Goal: Task Accomplishment & Management: Complete application form

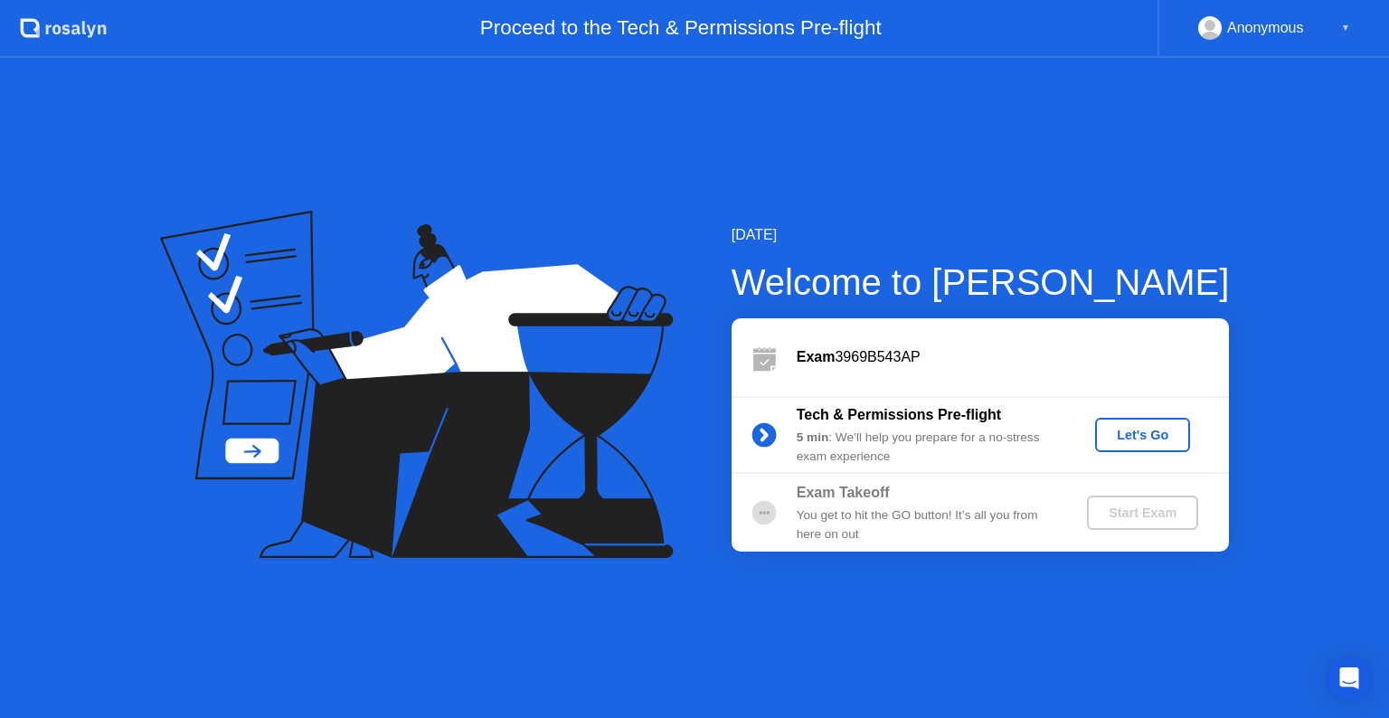
click at [1129, 435] on div "Let's Go" at bounding box center [1142, 435] width 80 height 14
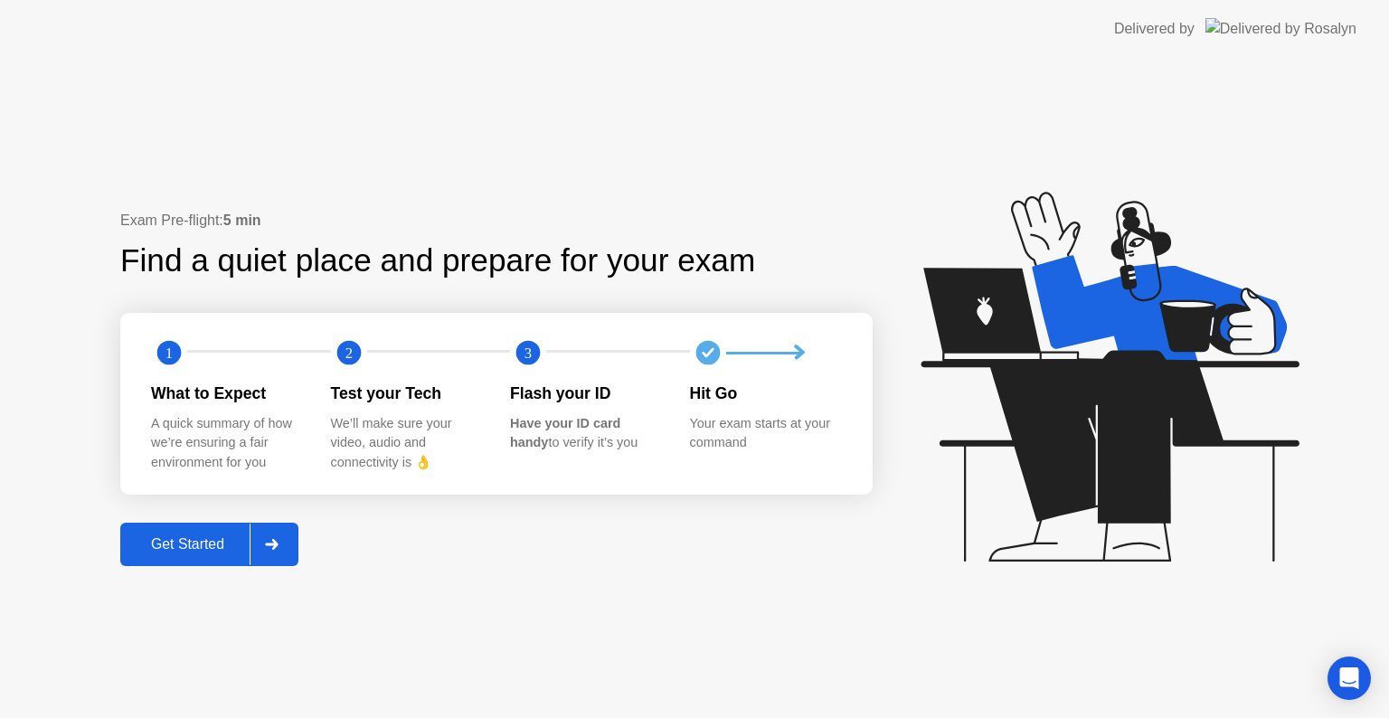
click at [210, 549] on div "Get Started" at bounding box center [188, 544] width 124 height 16
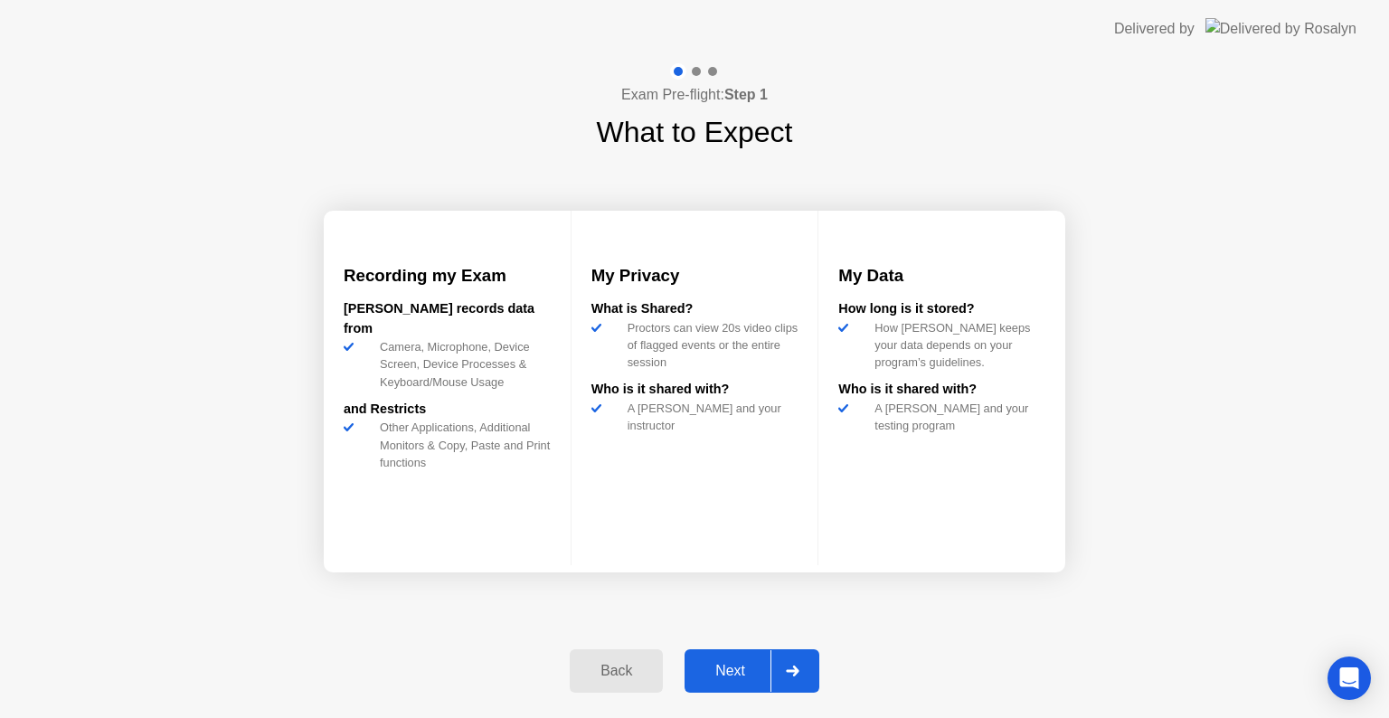
click at [734, 678] on div "Next" at bounding box center [730, 671] width 80 height 16
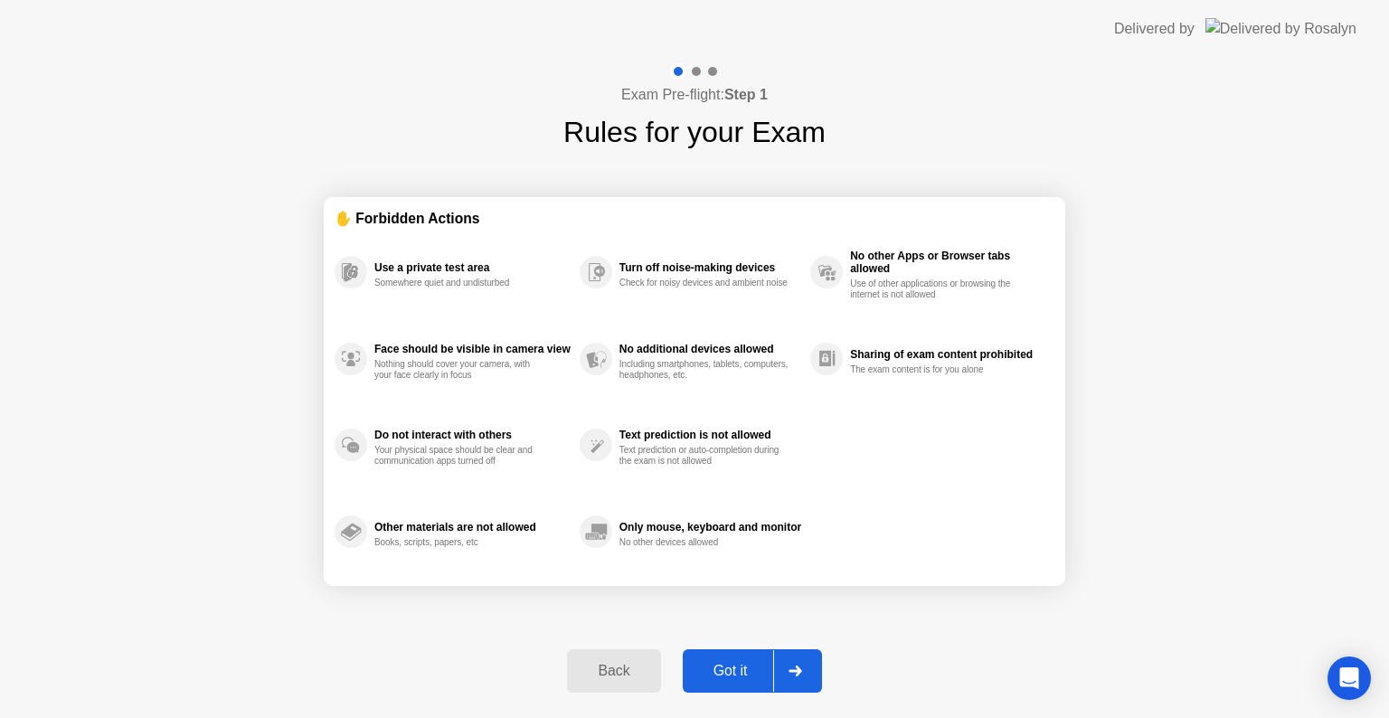
click at [734, 676] on div "Got it" at bounding box center [730, 671] width 85 height 16
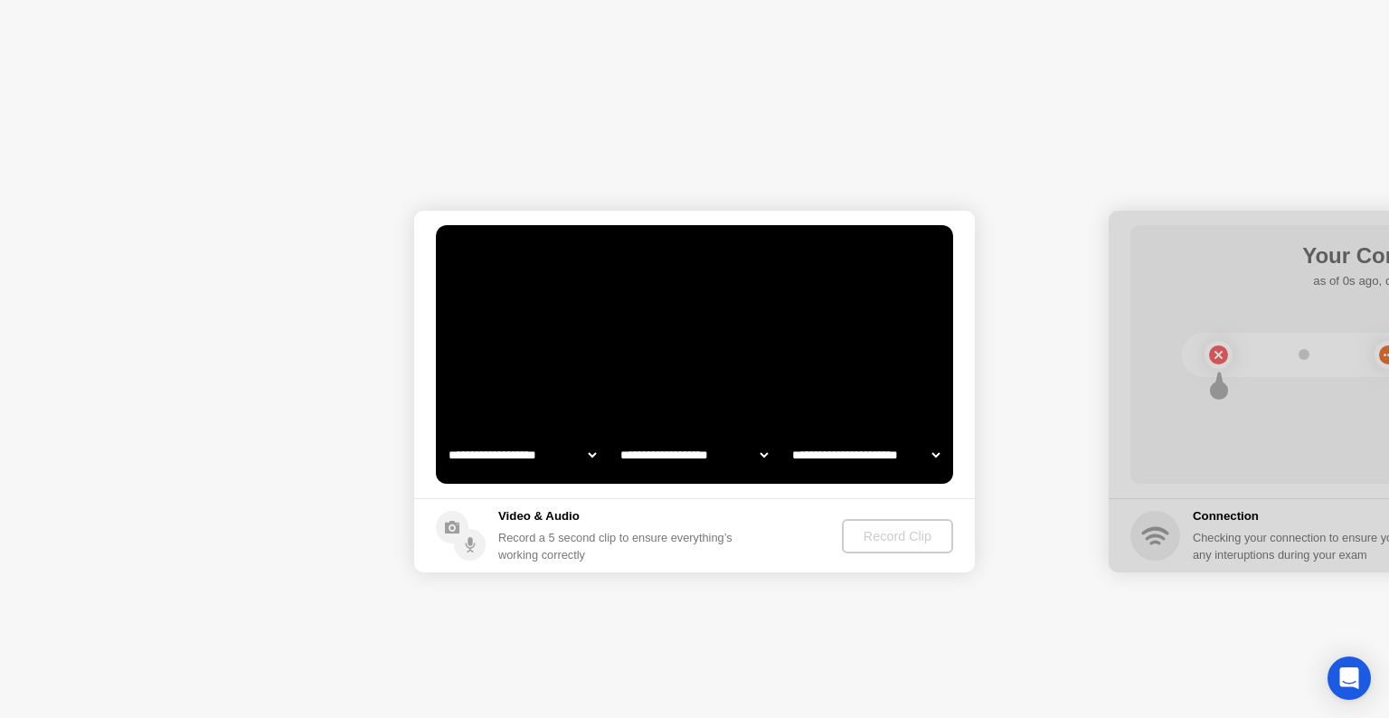
select select "**********"
select select "*******"
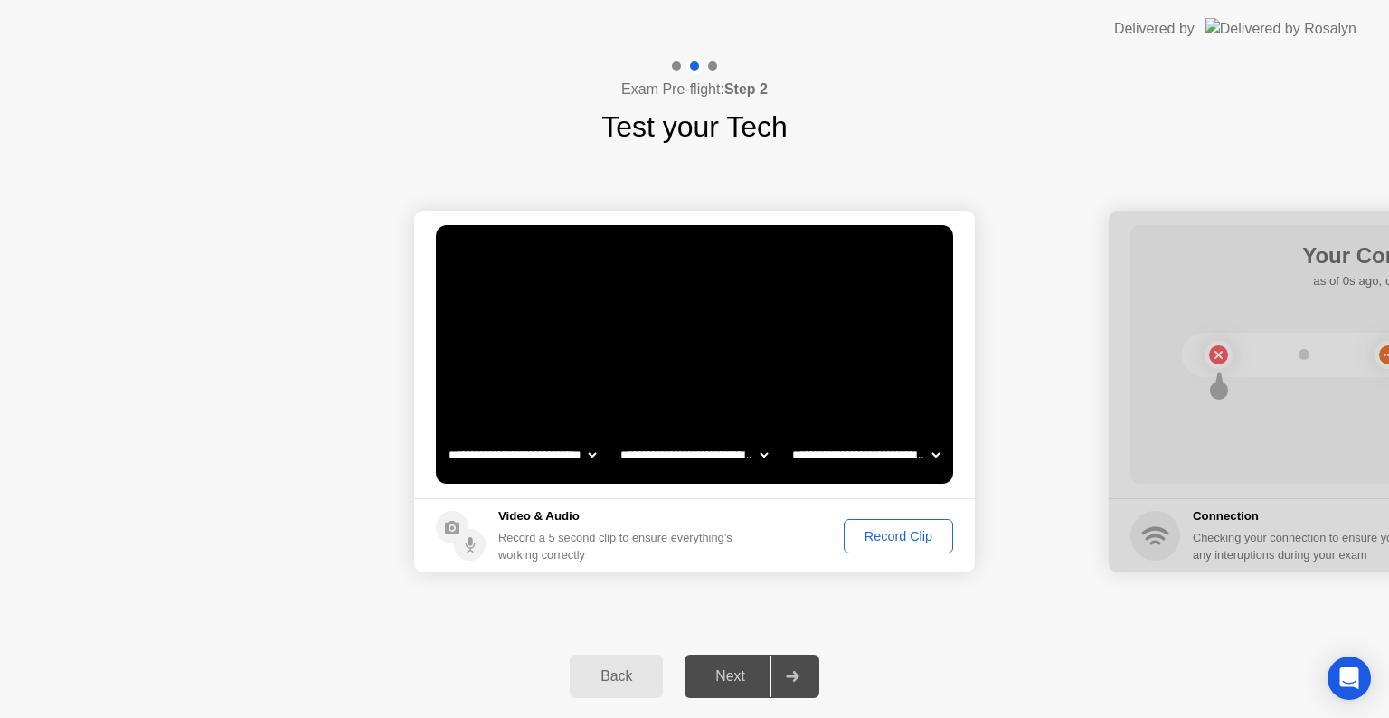
click at [730, 698] on div "Back Next" at bounding box center [694, 676] width 1389 height 83
click at [869, 534] on div "Record Clip" at bounding box center [898, 536] width 97 height 14
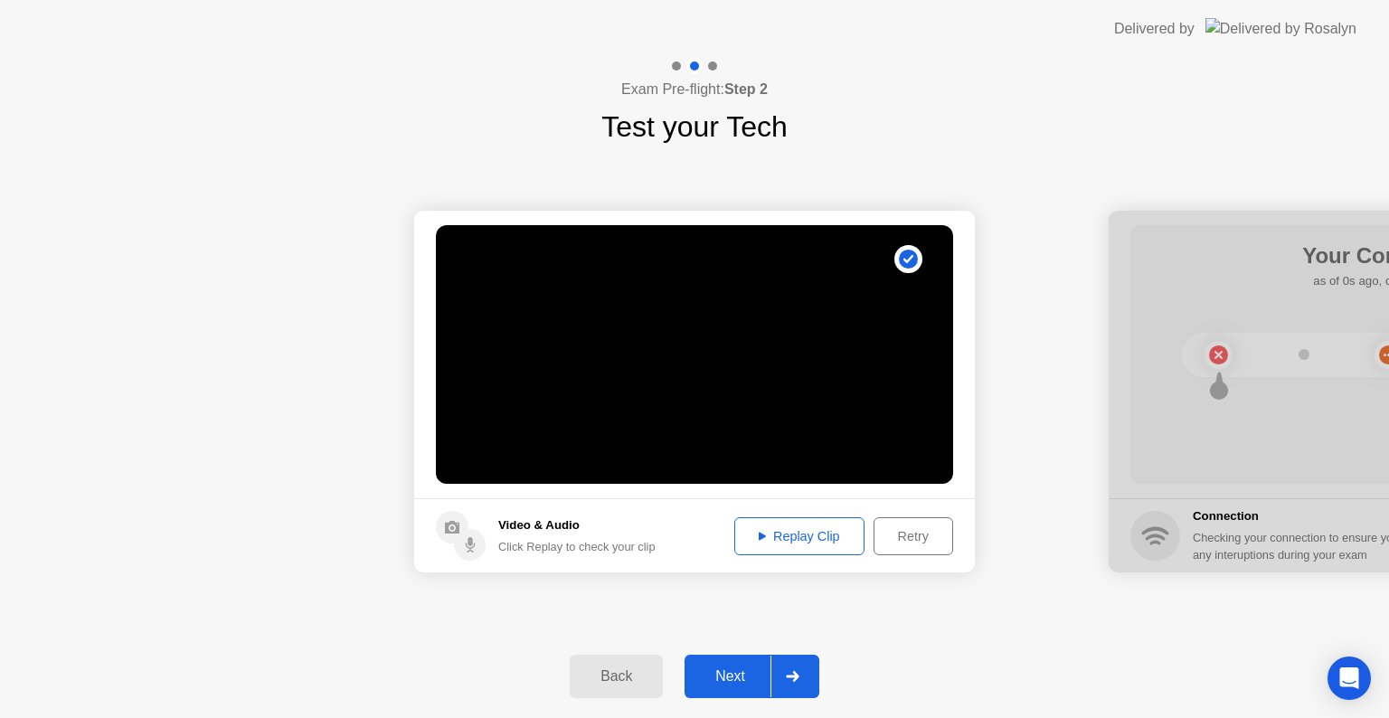
click at [752, 683] on div "Next" at bounding box center [730, 676] width 80 height 16
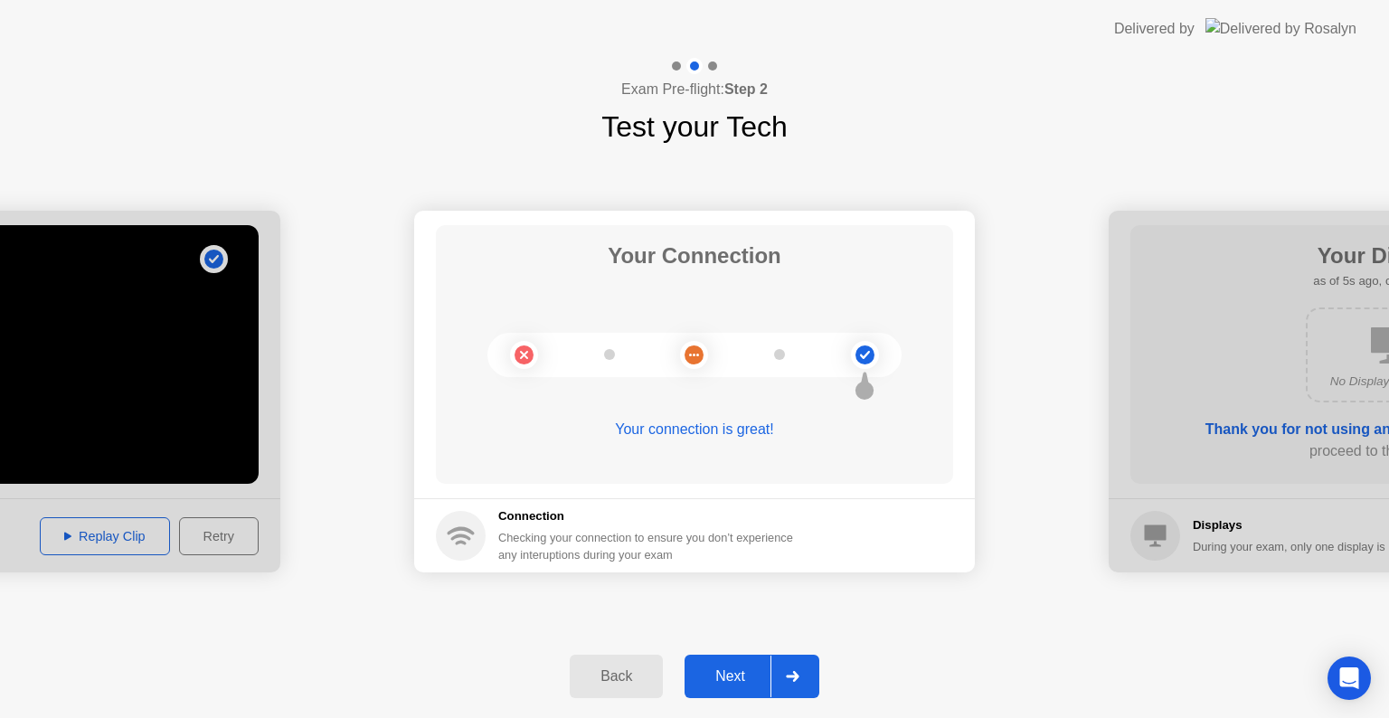
click at [751, 684] on div "Next" at bounding box center [730, 676] width 80 height 16
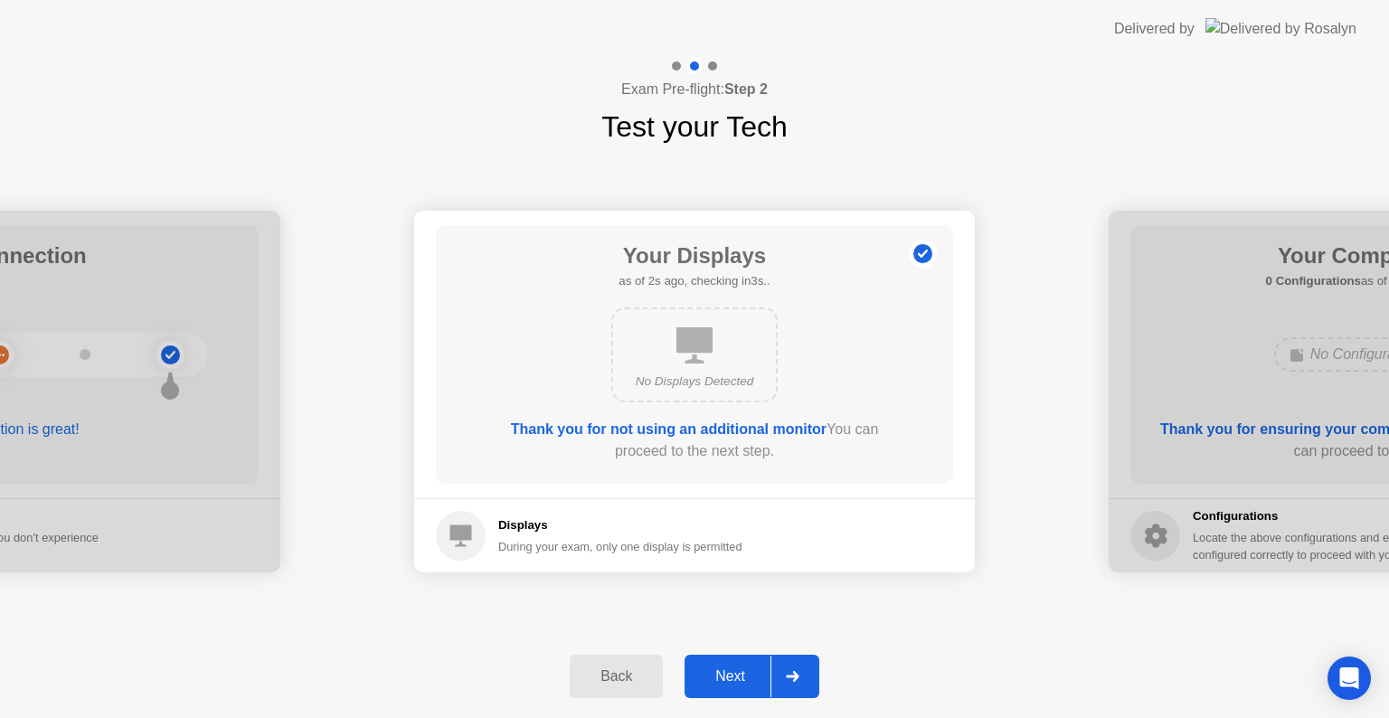
click at [740, 680] on div "Next" at bounding box center [730, 676] width 80 height 16
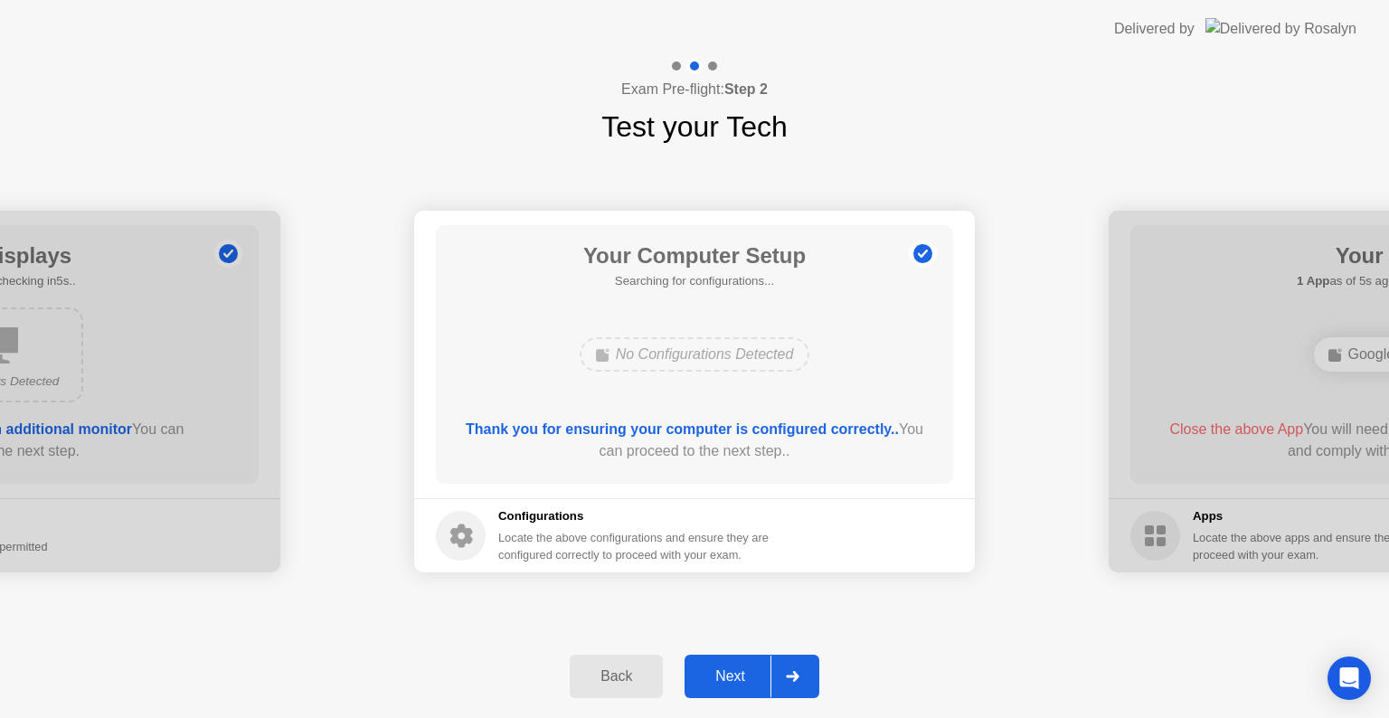
click at [723, 673] on div "Next" at bounding box center [730, 676] width 80 height 16
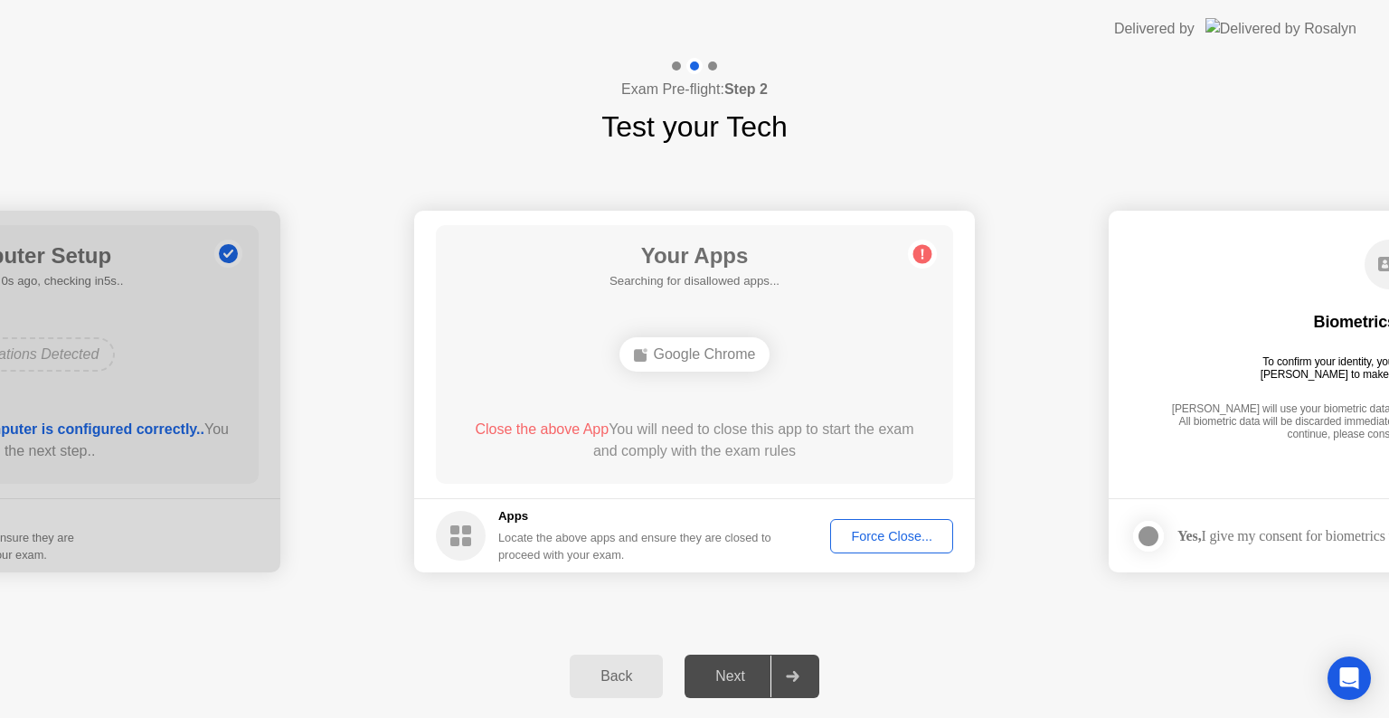
click at [880, 529] on div "Force Close..." at bounding box center [892, 536] width 110 height 14
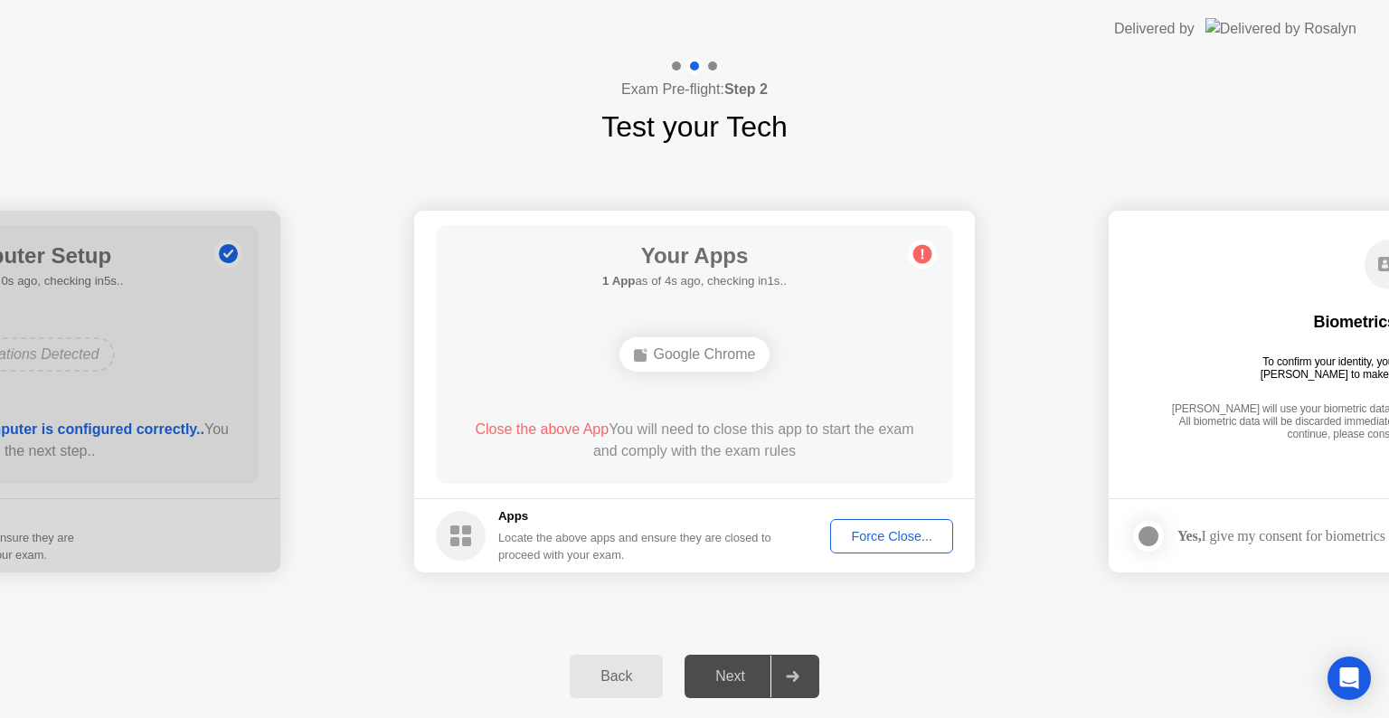
click at [854, 545] on button "Force Close..." at bounding box center [891, 536] width 123 height 34
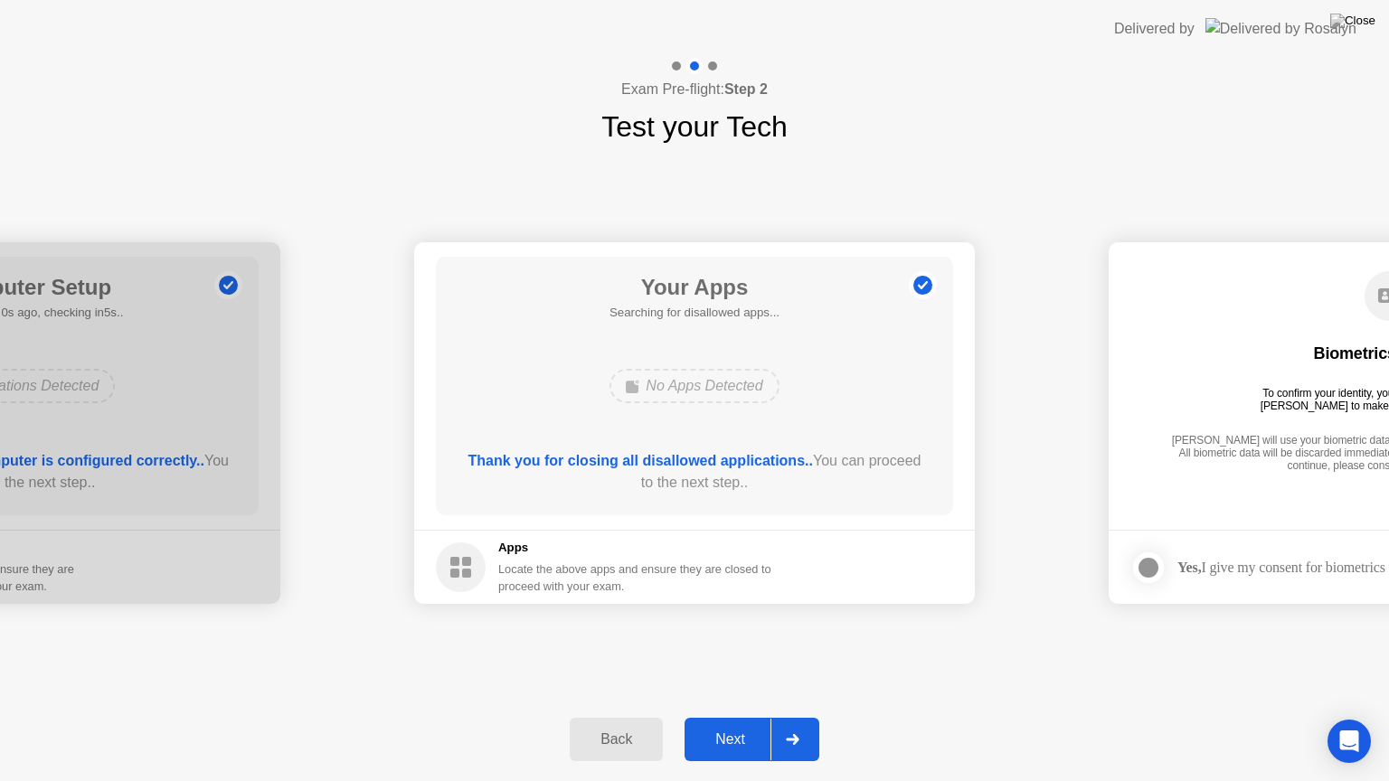
click at [733, 717] on div "Next" at bounding box center [730, 740] width 80 height 16
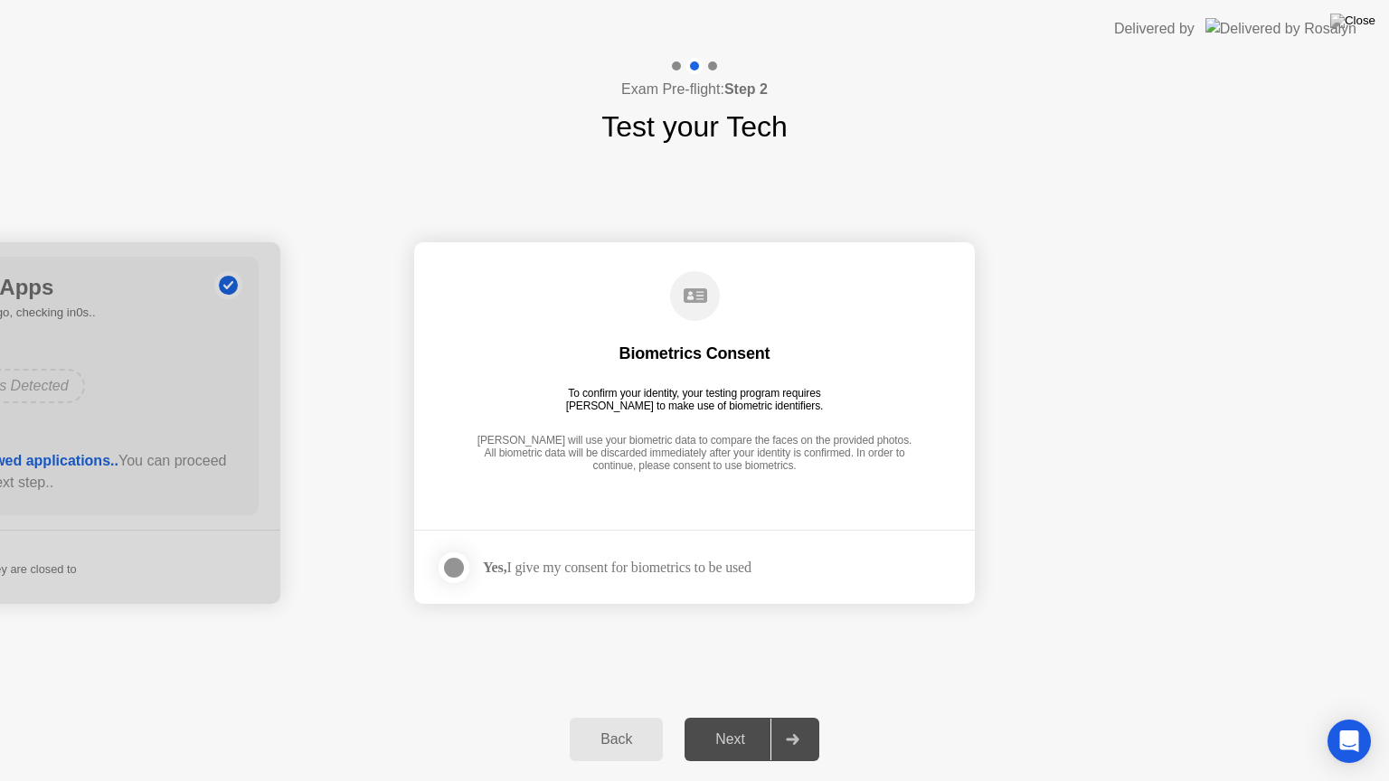
click at [449, 565] on div at bounding box center [454, 568] width 22 height 22
click at [741, 717] on div "Next" at bounding box center [730, 740] width 80 height 16
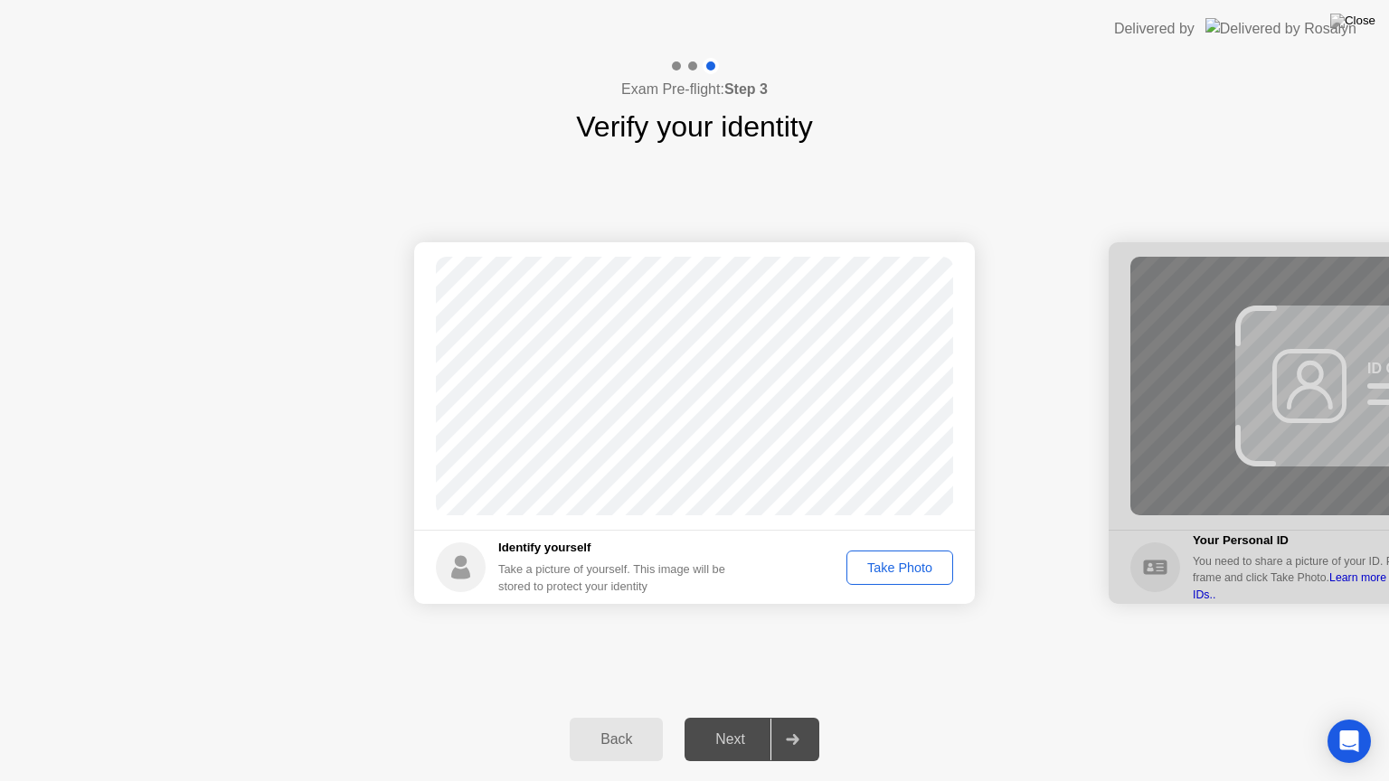
click at [917, 561] on div "Take Photo" at bounding box center [900, 568] width 94 height 14
click at [754, 717] on div "Next" at bounding box center [730, 740] width 80 height 16
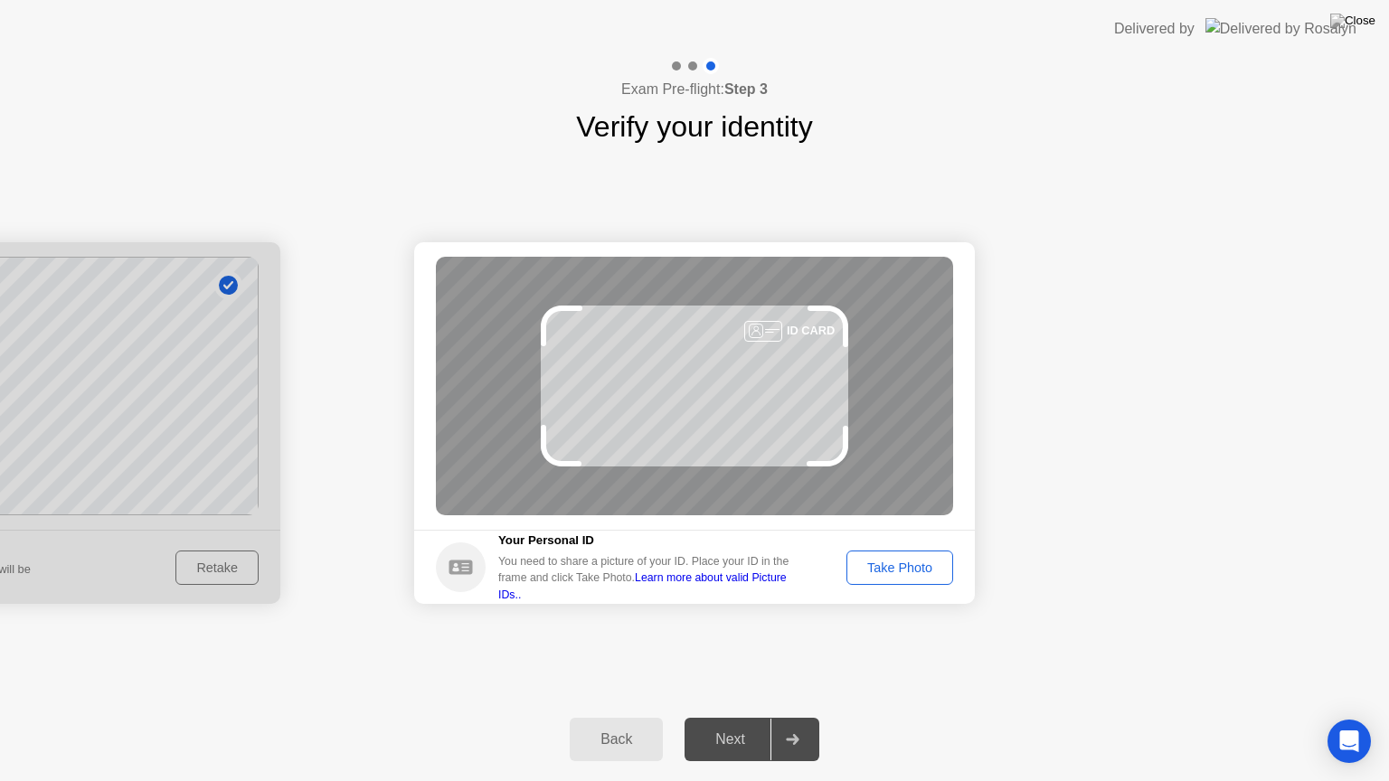
click at [903, 566] on div "Take Photo" at bounding box center [900, 568] width 94 height 14
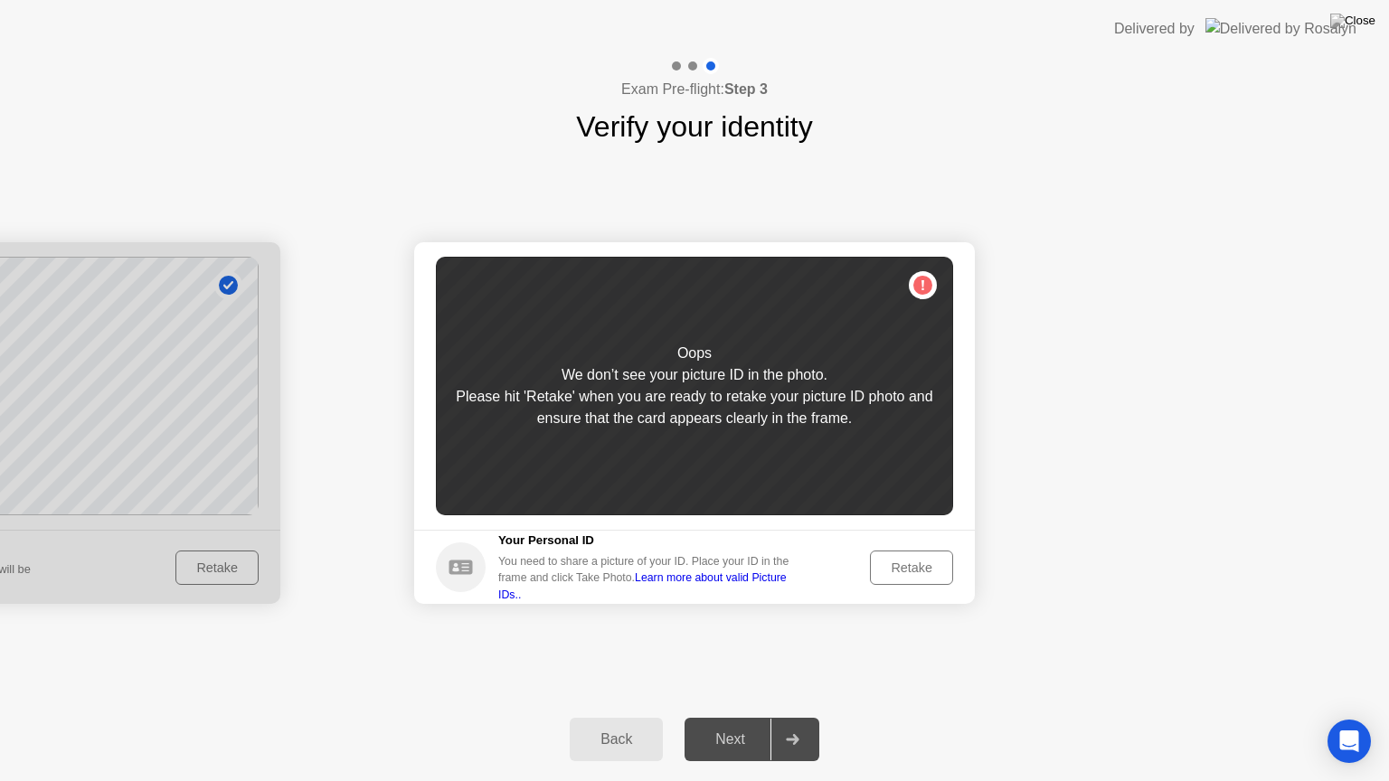
click at [888, 571] on div "Retake" at bounding box center [911, 568] width 71 height 14
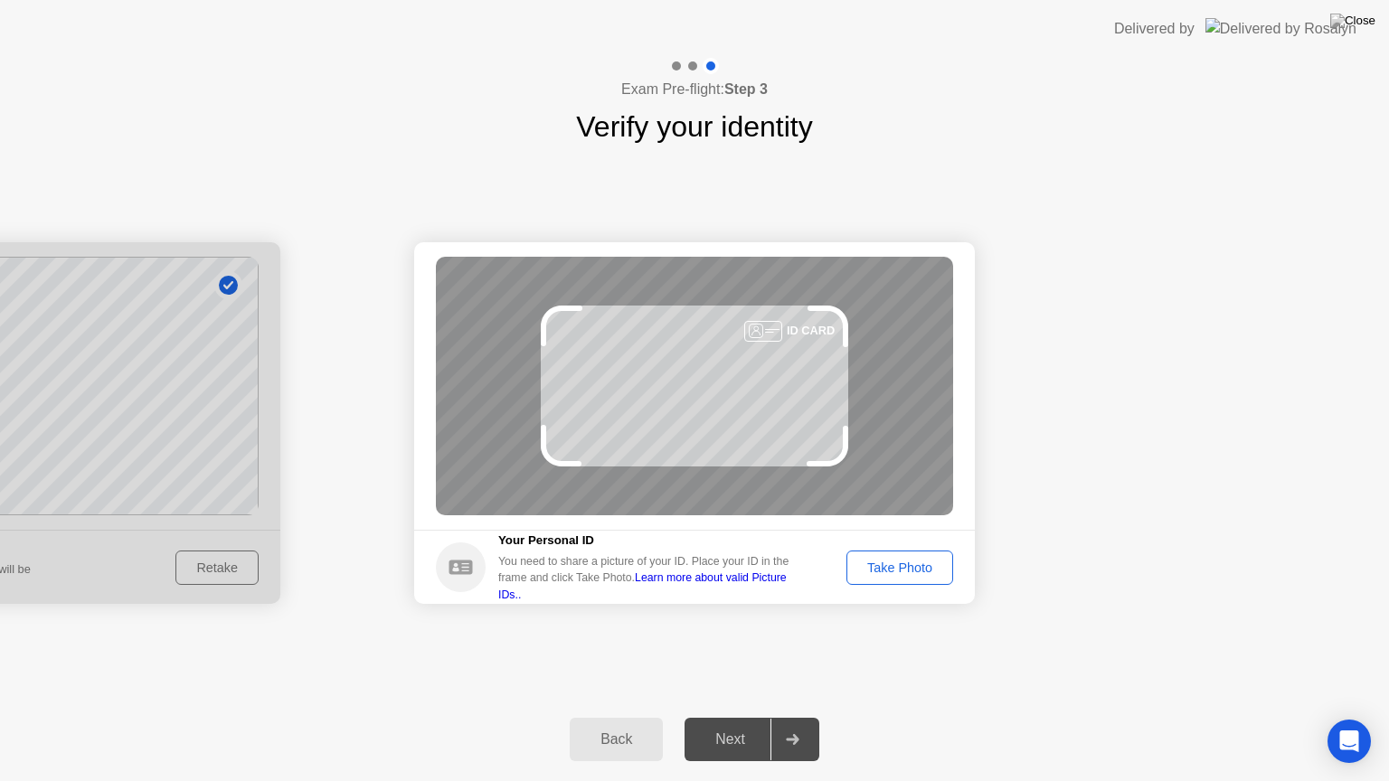
click at [896, 561] on div "Take Photo" at bounding box center [900, 568] width 94 height 14
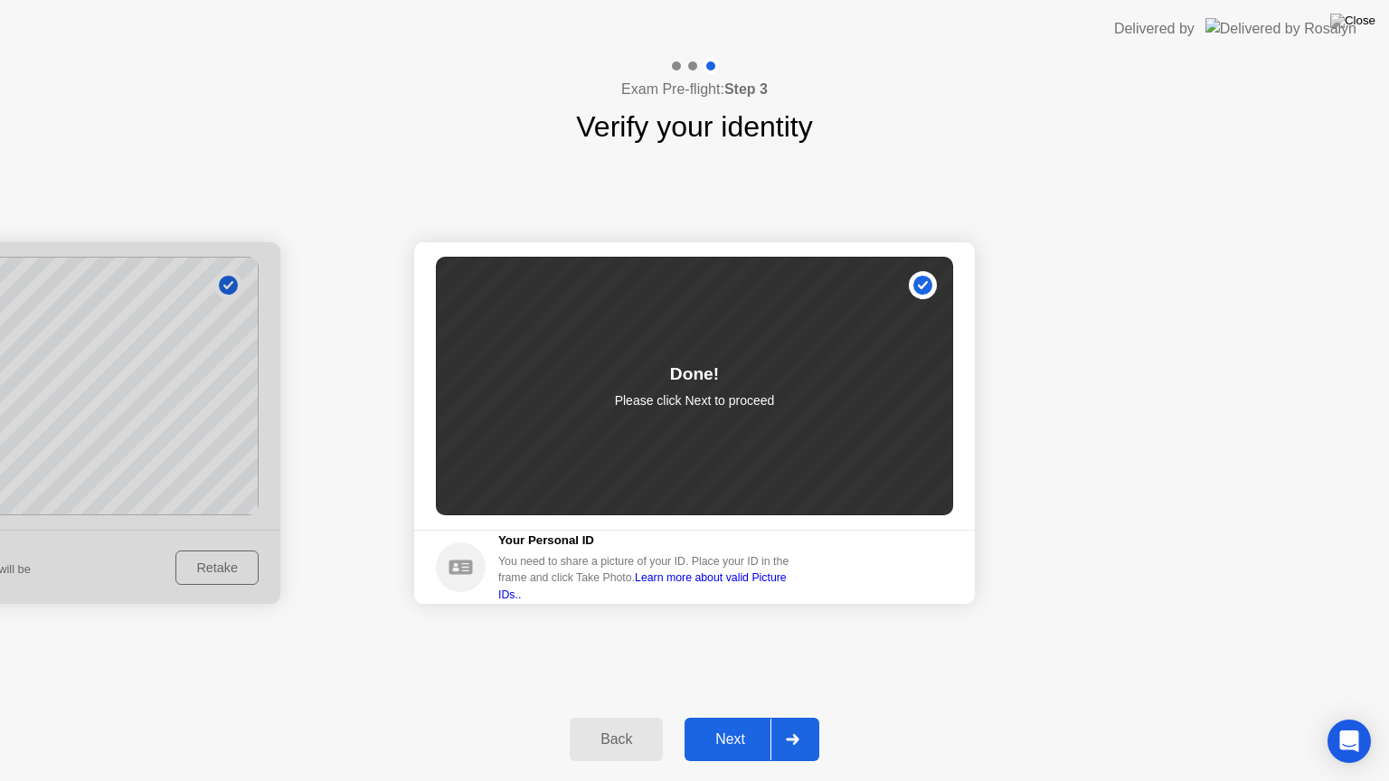
click at [723, 717] on div "Next" at bounding box center [730, 740] width 80 height 16
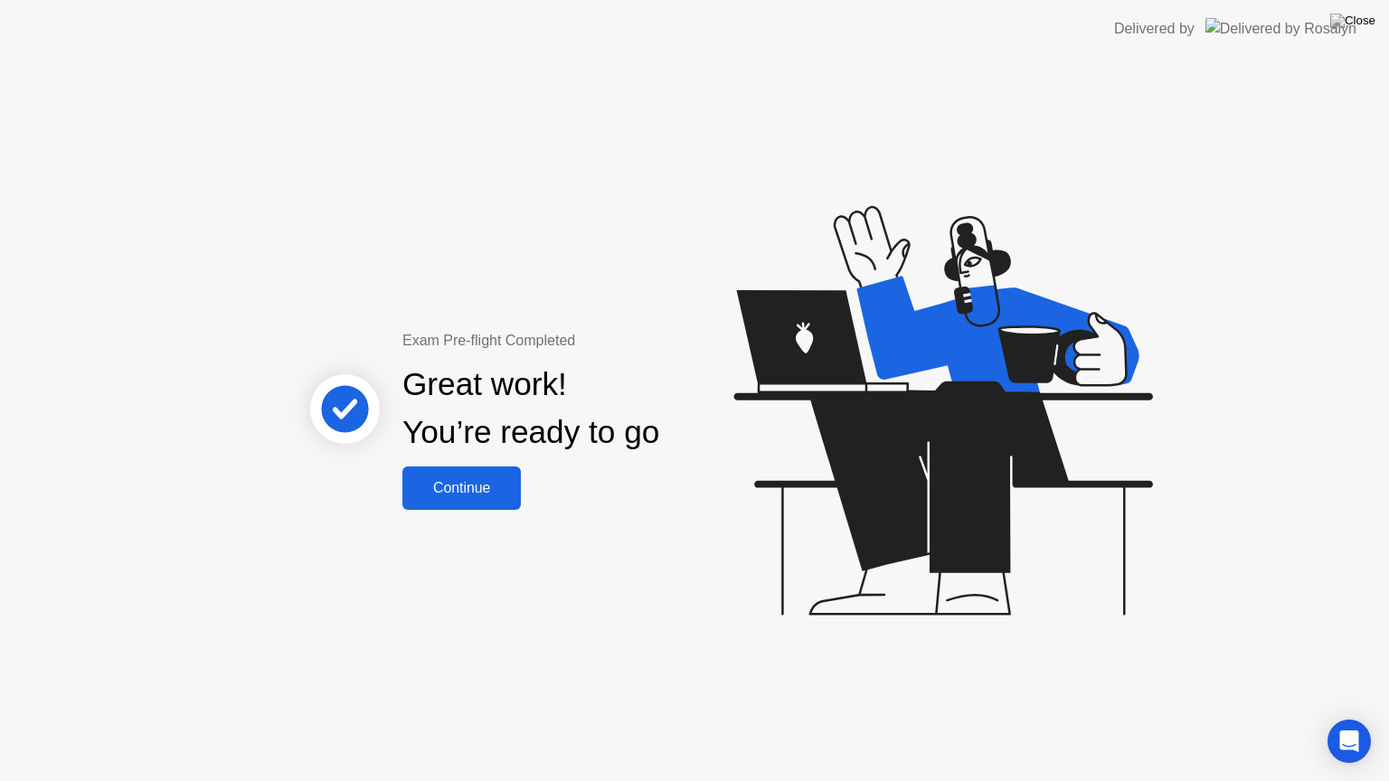
click at [496, 488] on div "Continue" at bounding box center [462, 488] width 108 height 16
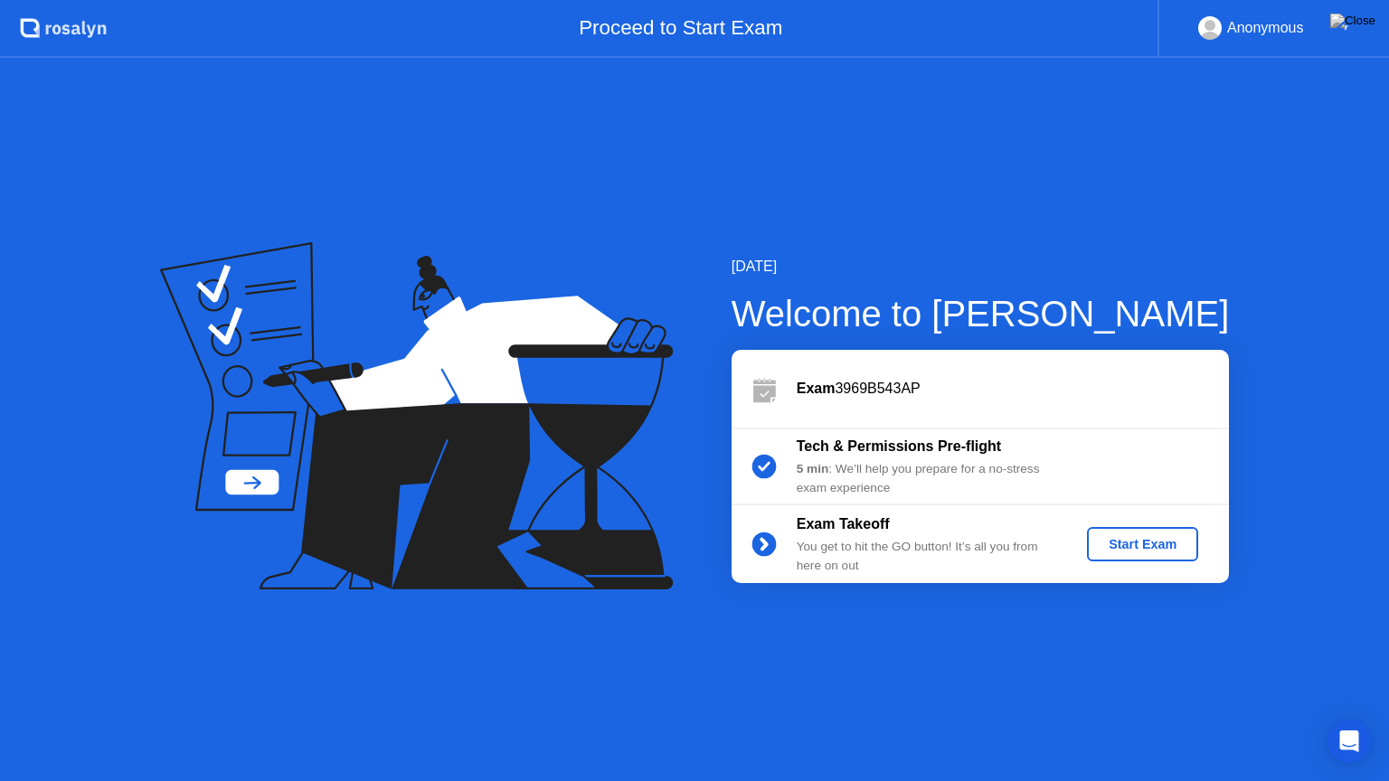
click at [1170, 543] on div "Start Exam" at bounding box center [1142, 544] width 97 height 14
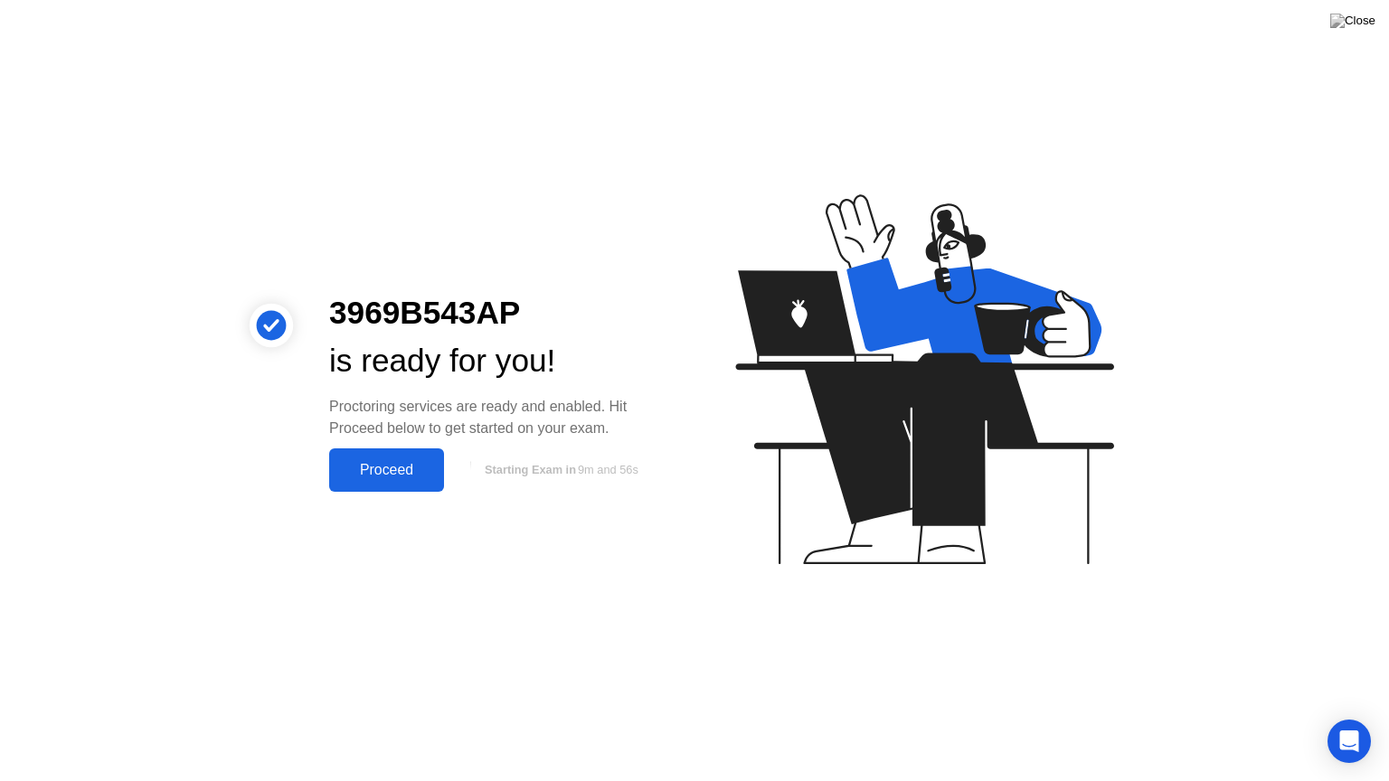
click at [355, 475] on div "Proceed" at bounding box center [387, 470] width 104 height 16
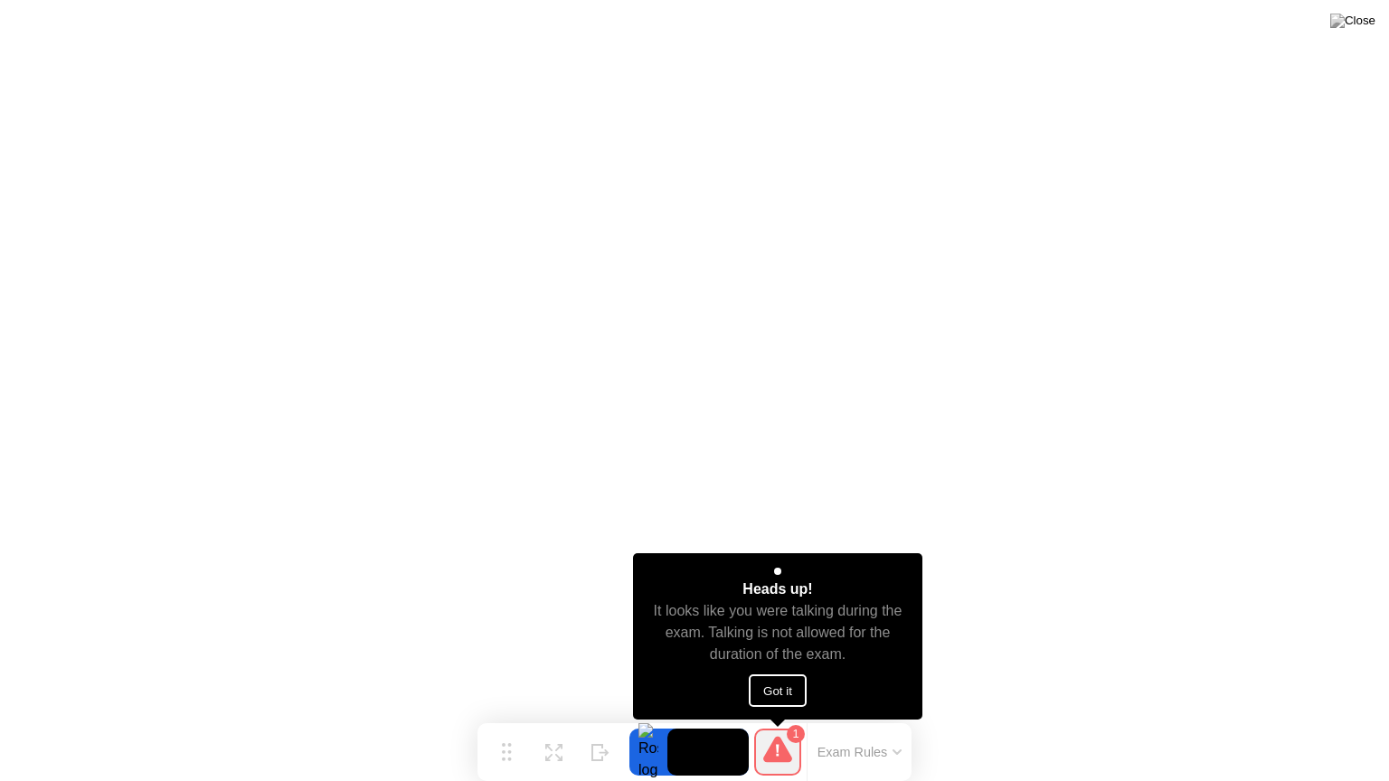
click at [790, 695] on button "Got it" at bounding box center [778, 691] width 58 height 33
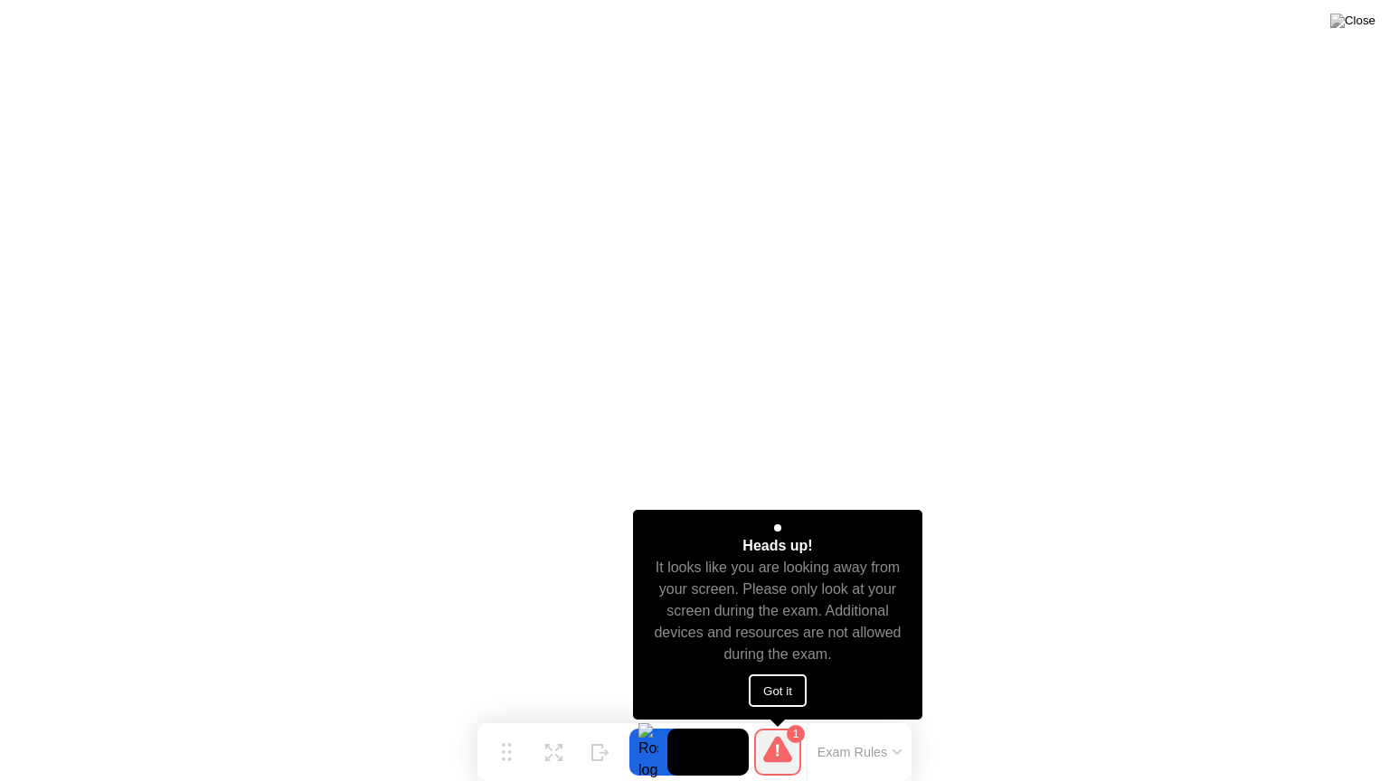
click at [781, 698] on button "Got it" at bounding box center [778, 691] width 58 height 33
